Goal: Transaction & Acquisition: Download file/media

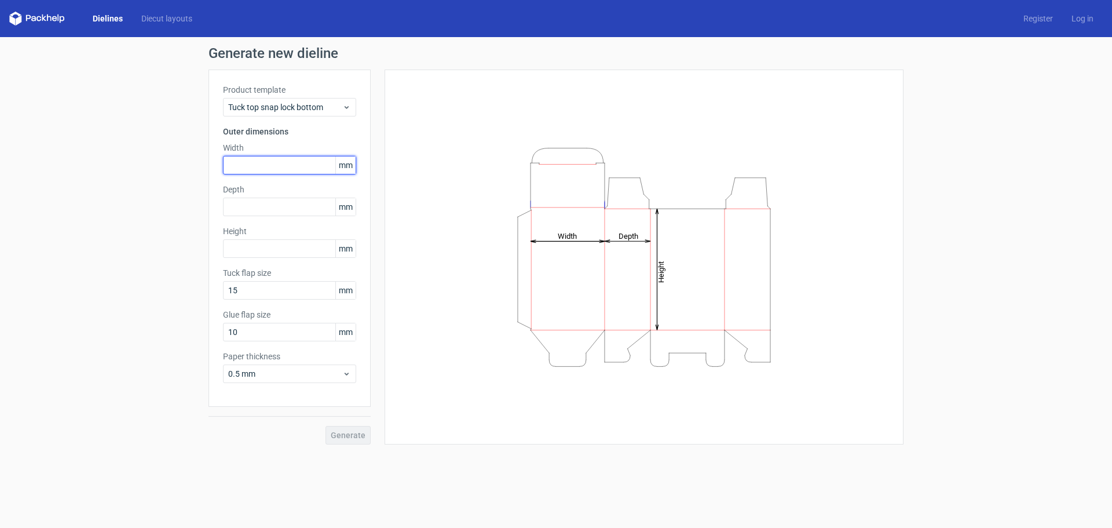
click at [276, 162] on input "text" at bounding box center [289, 165] width 133 height 19
type input "25"
drag, startPoint x: 276, startPoint y: 162, endPoint x: 222, endPoint y: 156, distance: 53.7
click at [225, 156] on input "25" at bounding box center [289, 165] width 133 height 19
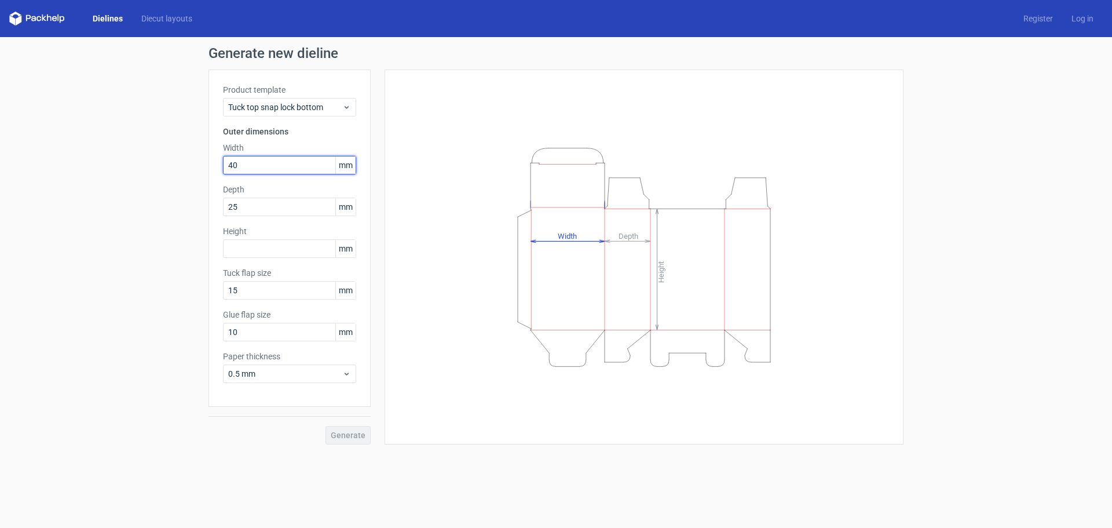
type input "40"
type input "50"
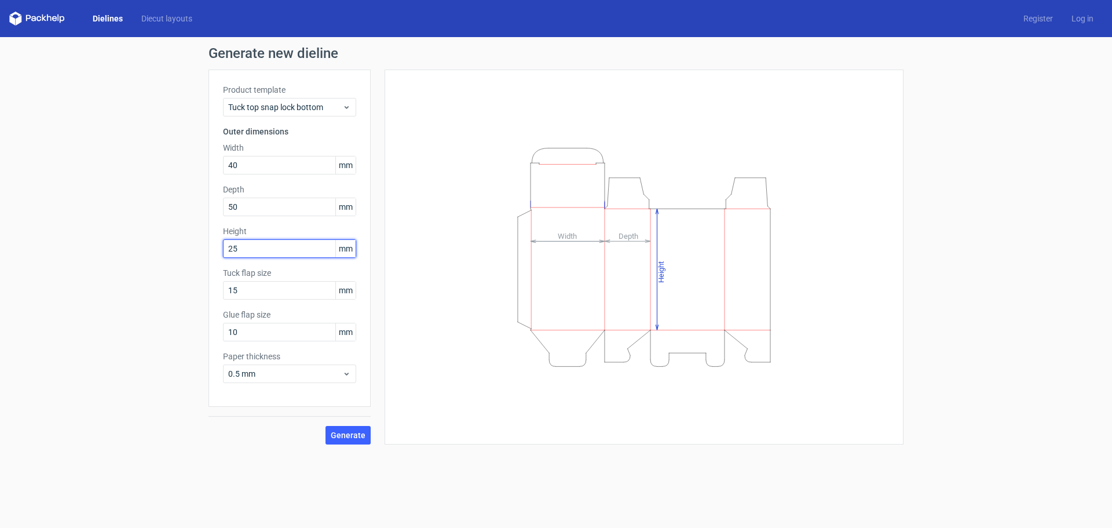
drag, startPoint x: 247, startPoint y: 253, endPoint x: 186, endPoint y: 251, distance: 61.4
click at [186, 251] on div "Generate new dieline Product template Tuck top snap lock bottom Outer dimension…" at bounding box center [556, 245] width 1112 height 417
type input "30"
drag, startPoint x: 262, startPoint y: 203, endPoint x: 195, endPoint y: 201, distance: 67.2
click at [196, 203] on div "Generate new dieline Product template Tuck top snap lock bottom Outer dimension…" at bounding box center [556, 245] width 1112 height 417
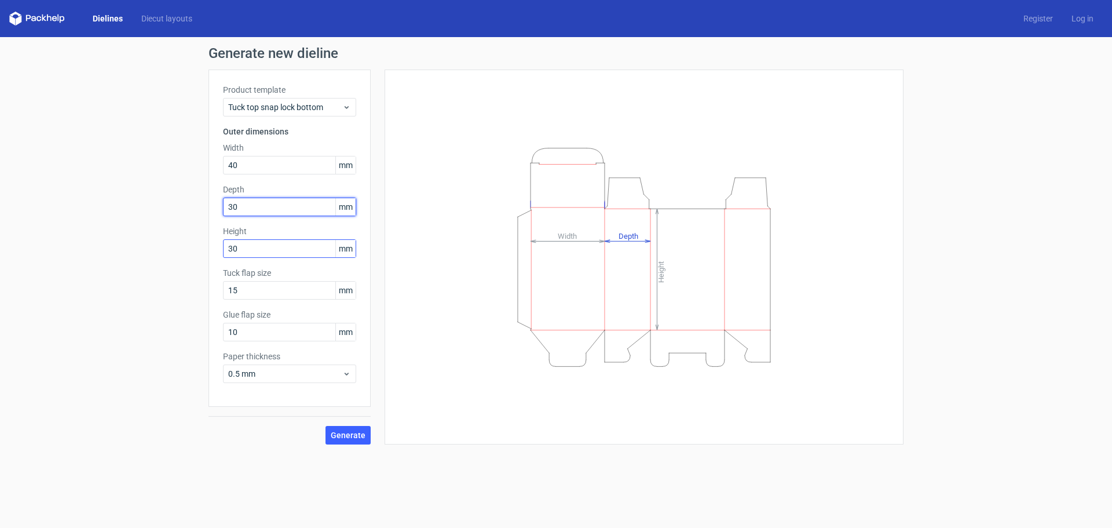
type input "30"
drag, startPoint x: 252, startPoint y: 248, endPoint x: 186, endPoint y: 243, distance: 66.2
click at [186, 243] on div "Generate new dieline Product template Tuck top snap lock bottom Outer dimension…" at bounding box center [556, 245] width 1112 height 417
type input "35"
click at [327, 422] on div "Generate" at bounding box center [290, 426] width 162 height 38
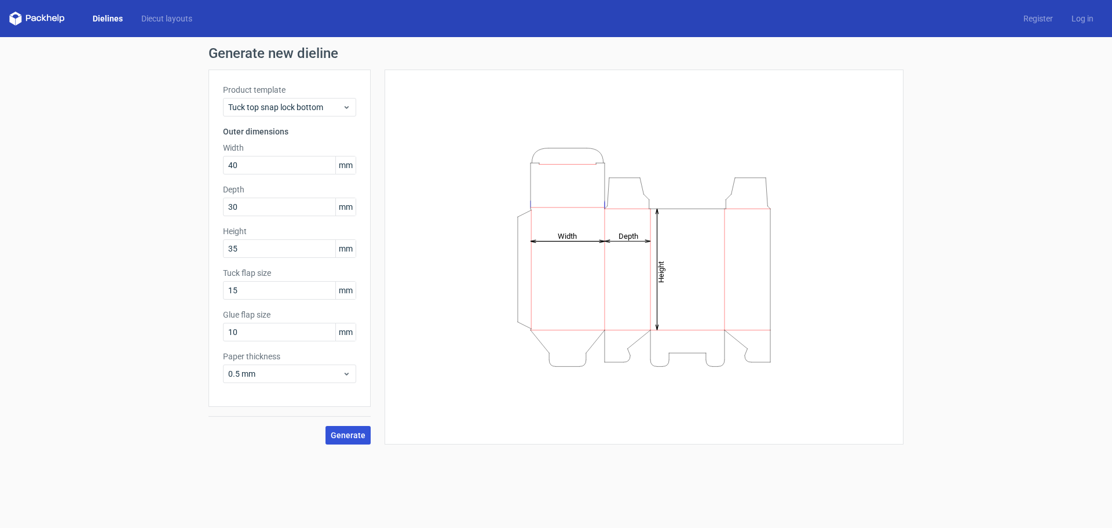
click at [335, 431] on span "Generate" at bounding box center [348, 435] width 35 height 8
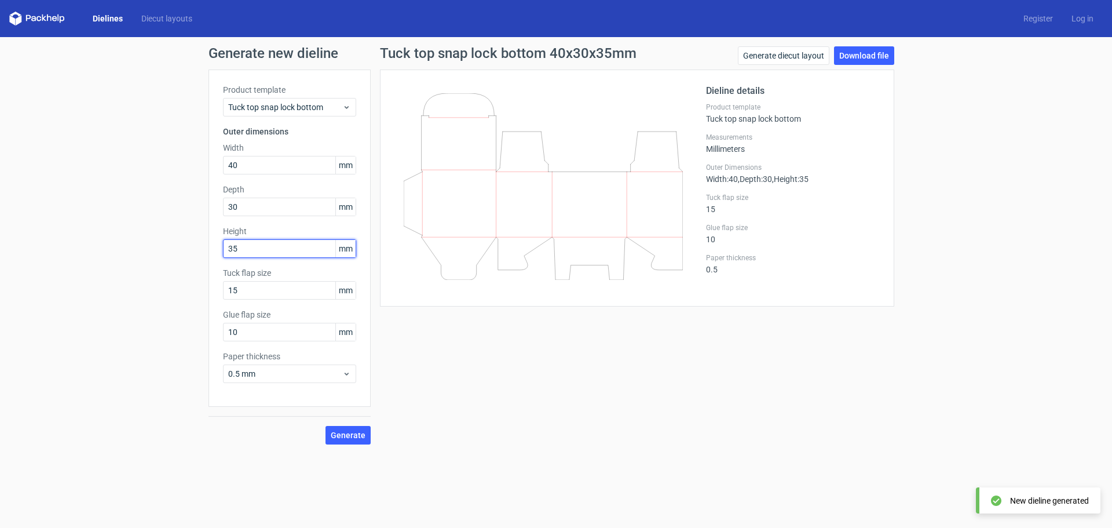
drag, startPoint x: 259, startPoint y: 243, endPoint x: 194, endPoint y: 243, distance: 64.9
click at [198, 246] on div "Generate new dieline Product template Tuck top snap lock bottom Outer dimension…" at bounding box center [556, 245] width 1112 height 417
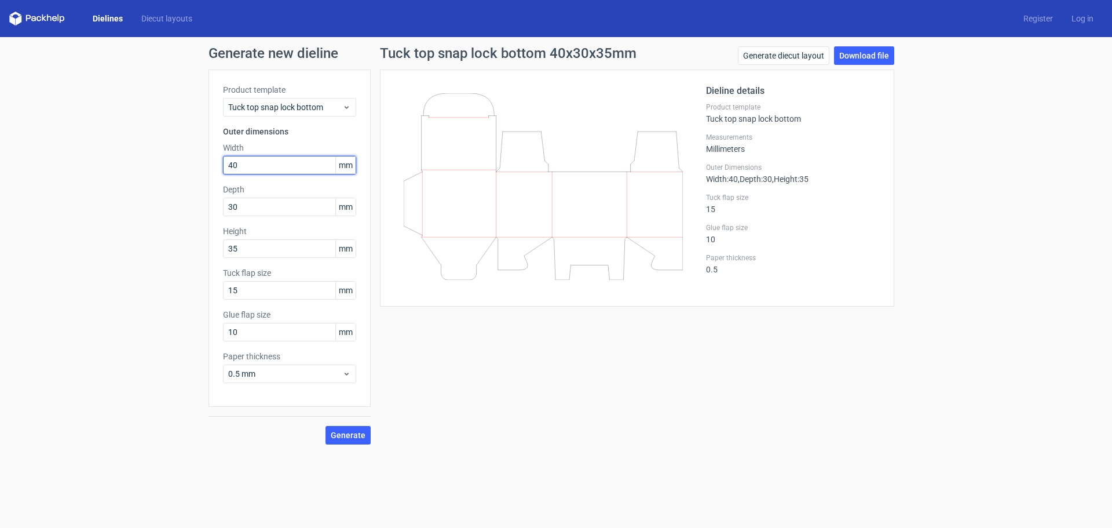
drag, startPoint x: 262, startPoint y: 160, endPoint x: 162, endPoint y: 165, distance: 99.7
click at [163, 165] on div "Generate new dieline Product template Tuck top snap lock bottom Outer dimension…" at bounding box center [556, 245] width 1112 height 417
type input "60"
click at [363, 442] on button "Generate" at bounding box center [348, 435] width 45 height 19
click at [871, 60] on link "Download file" at bounding box center [864, 55] width 60 height 19
